Goal: Task Accomplishment & Management: Use online tool/utility

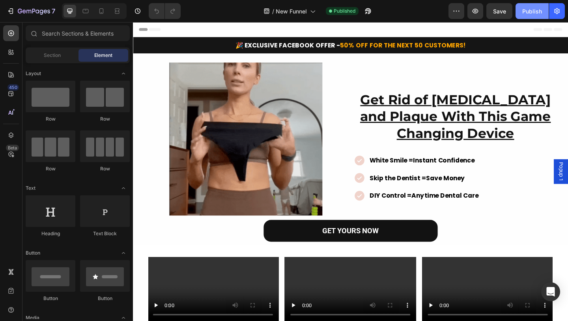
click at [522, 7] on button "Publish" at bounding box center [532, 11] width 33 height 16
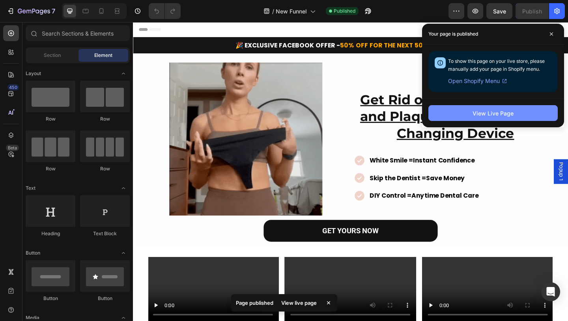
click at [478, 111] on div "View Live Page" at bounding box center [493, 113] width 41 height 8
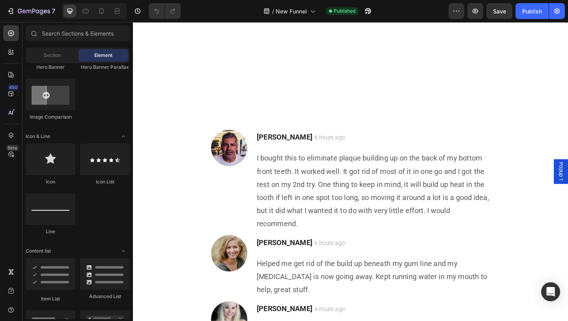
scroll to position [2075, 0]
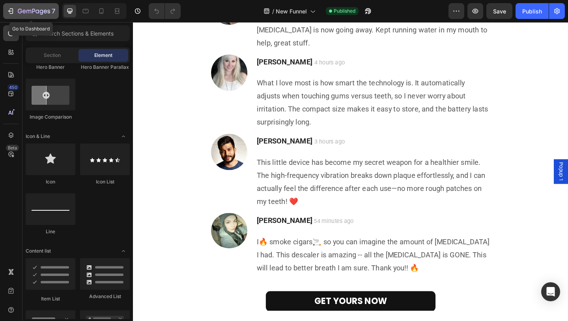
click at [6, 8] on button "7" at bounding box center [31, 11] width 56 height 16
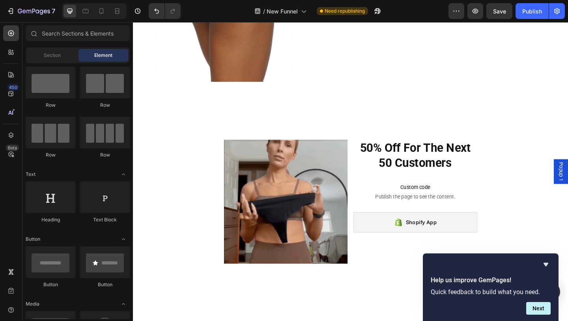
scroll to position [591, 0]
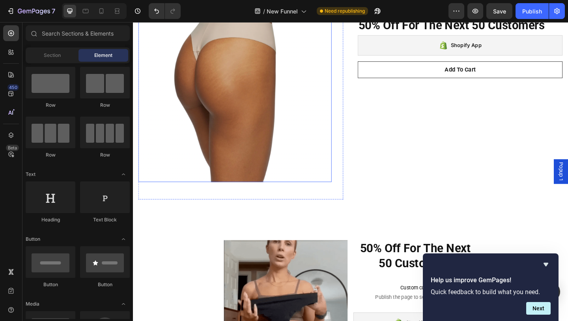
click at [328, 137] on img at bounding box center [244, 90] width 210 height 210
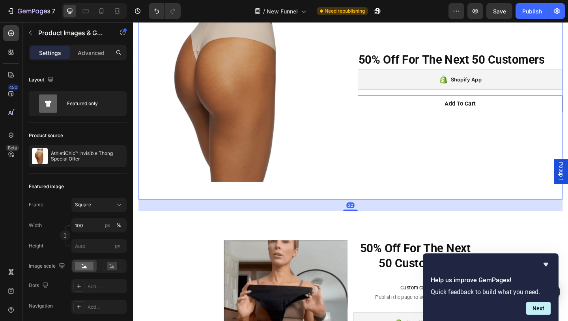
click at [391, 148] on div "50% Off For The Next 50 Customers Heading Shopify App Shopify App Add To Cart (…" at bounding box center [489, 99] width 223 height 229
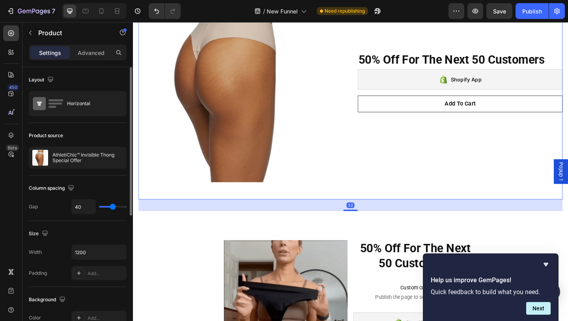
scroll to position [237, 0]
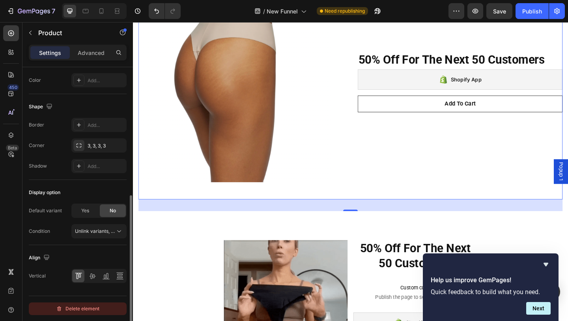
click at [77, 309] on div "Delete element" at bounding box center [77, 308] width 43 height 9
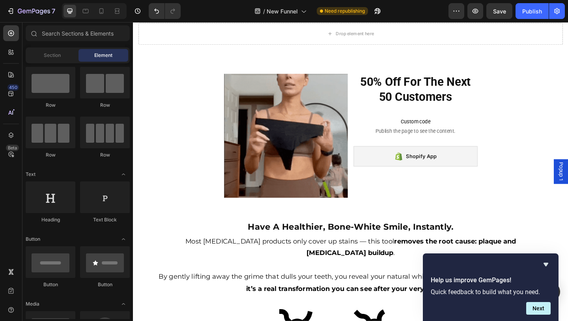
scroll to position [485, 0]
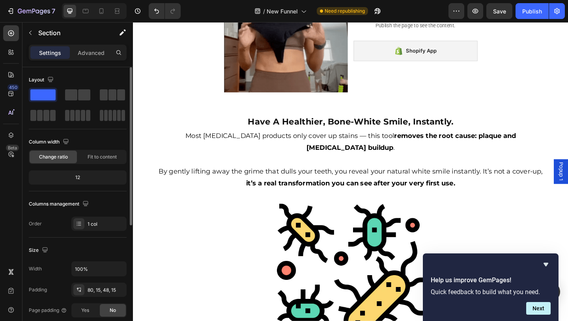
scroll to position [206, 0]
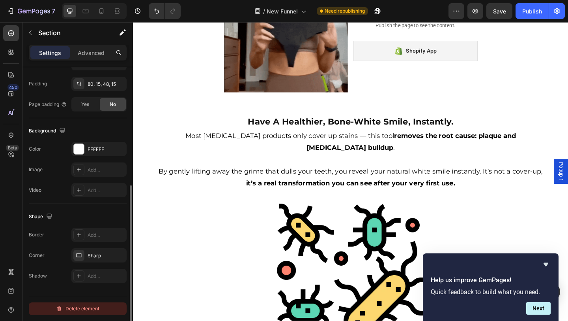
click at [84, 306] on div "Delete element" at bounding box center [77, 308] width 43 height 9
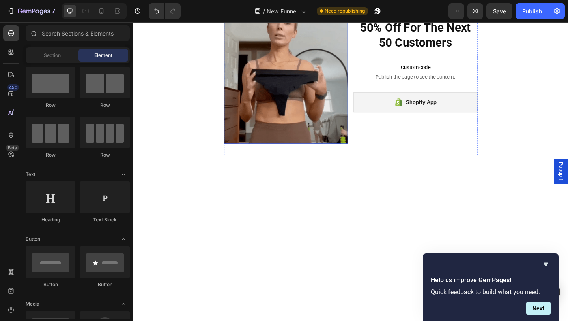
scroll to position [71, 0]
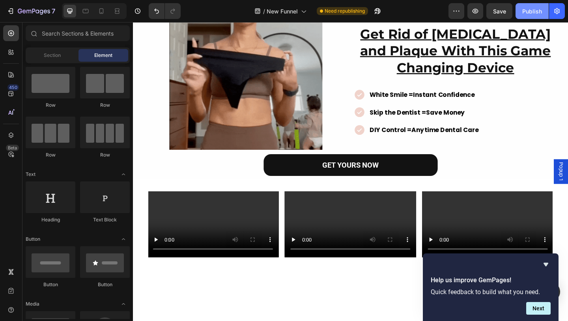
click at [534, 12] on div "Publish" at bounding box center [533, 11] width 20 height 8
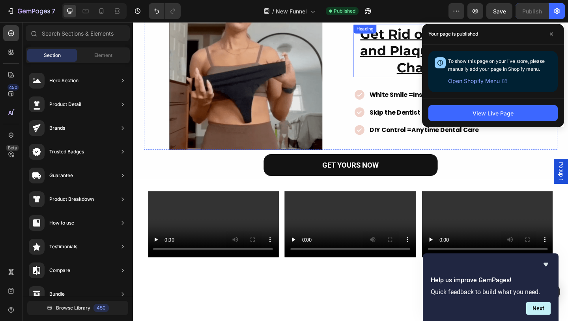
scroll to position [0, 0]
